Goal: Book appointment/travel/reservation

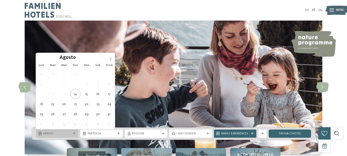
click at [71, 135] on span "Arrivo" at bounding box center [57, 134] width 28 height 4
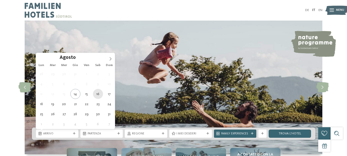
type div "[DATE]"
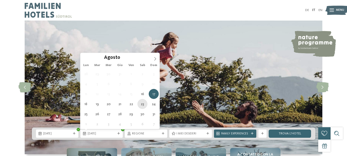
type div "[DATE]"
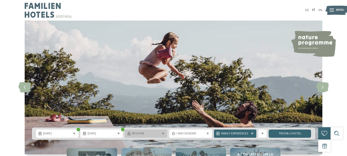
click at [163, 133] on icon at bounding box center [163, 133] width 3 height 3
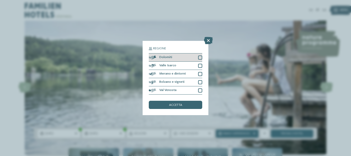
click at [198, 58] on div at bounding box center [200, 57] width 4 height 4
click at [208, 39] on icon at bounding box center [208, 40] width 9 height 7
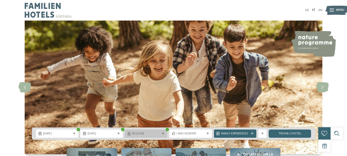
click at [164, 132] on icon at bounding box center [163, 133] width 3 height 3
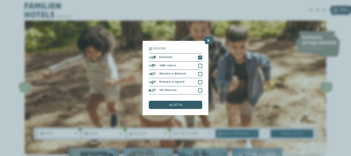
click at [177, 105] on span "accetta" at bounding box center [175, 104] width 13 height 3
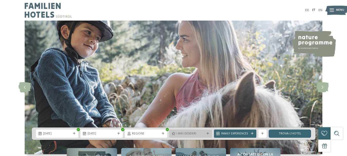
click at [206, 134] on div at bounding box center [208, 133] width 4 height 3
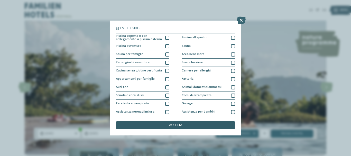
click at [179, 125] on span "accetta" at bounding box center [175, 124] width 13 height 3
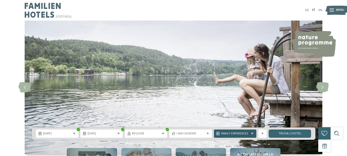
click at [253, 134] on icon at bounding box center [252, 133] width 3 height 3
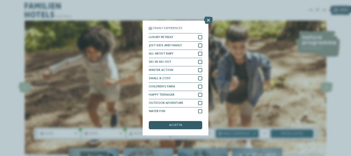
click at [198, 126] on div "accetta" at bounding box center [175, 125] width 53 height 8
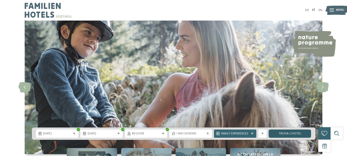
click at [287, 132] on link "trova l’hotel" at bounding box center [290, 133] width 42 height 8
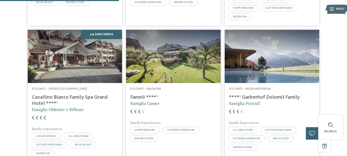
scroll to position [274, 0]
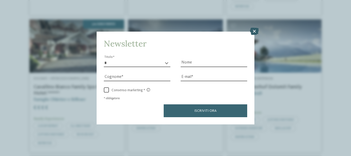
click at [256, 32] on icon at bounding box center [254, 31] width 9 height 7
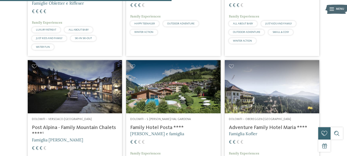
scroll to position [380, 0]
